Goal: Transaction & Acquisition: Book appointment/travel/reservation

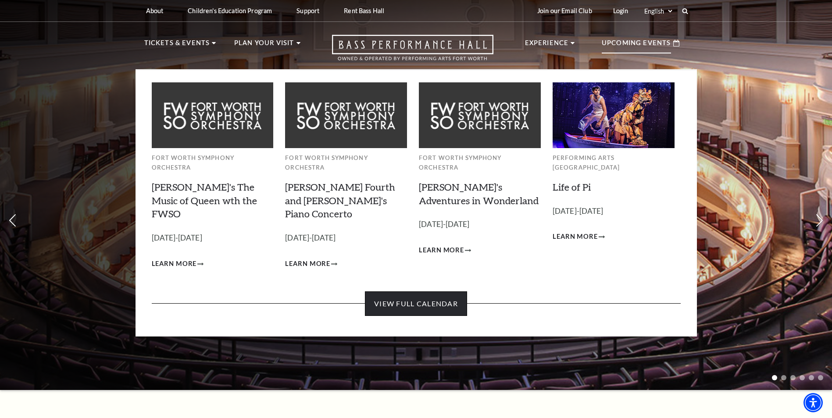
click at [389, 292] on link "View Full Calendar" at bounding box center [416, 304] width 102 height 25
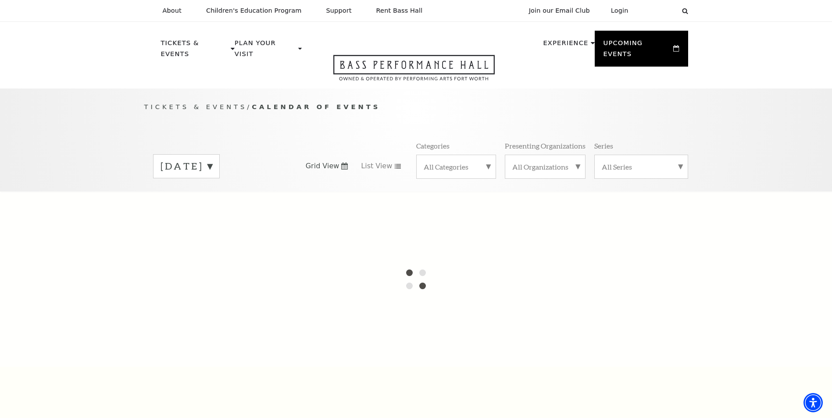
click at [488, 162] on label "All Categories" at bounding box center [456, 166] width 65 height 9
click at [454, 174] on label "Broadway" at bounding box center [456, 181] width 65 height 14
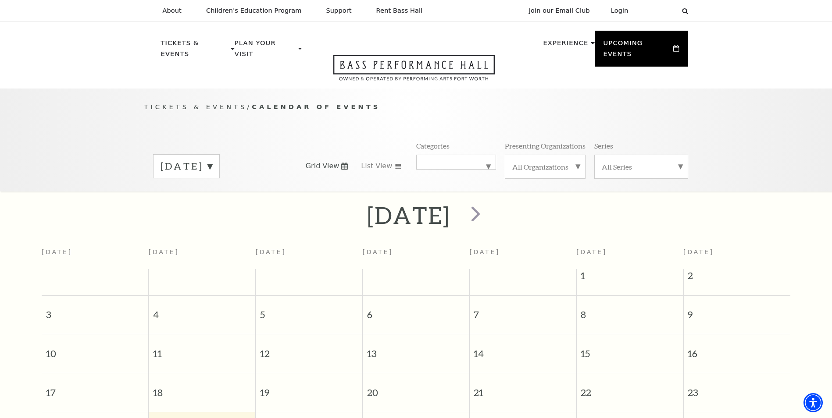
scroll to position [78, 0]
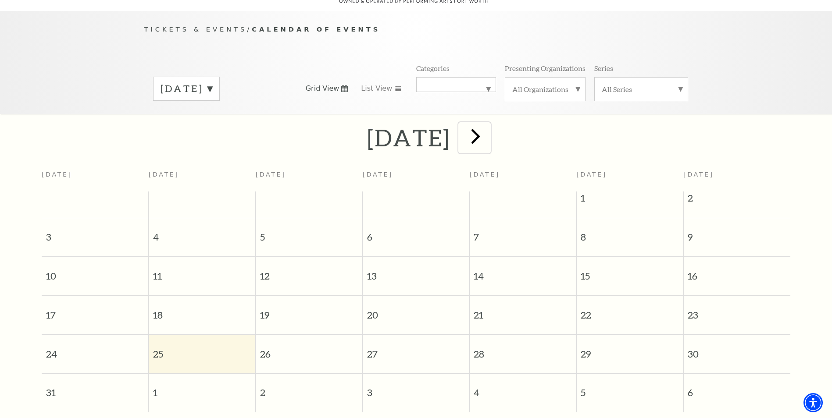
click at [488, 129] on span "next" at bounding box center [475, 136] width 25 height 25
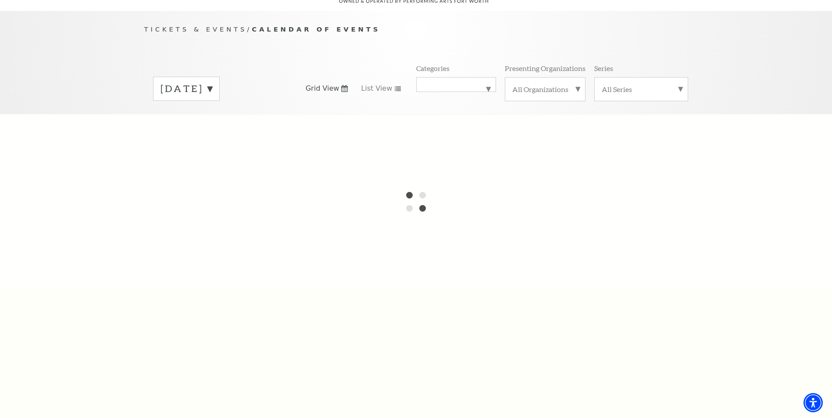
click at [212, 82] on label "[DATE]" at bounding box center [187, 89] width 52 height 14
click at [194, 286] on label "[DATE]" at bounding box center [187, 295] width 52 height 19
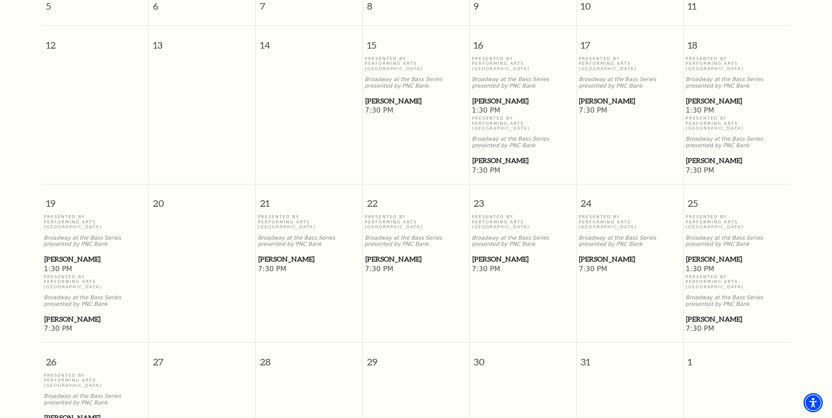
scroll to position [385, 0]
